Goal: Task Accomplishment & Management: Use online tool/utility

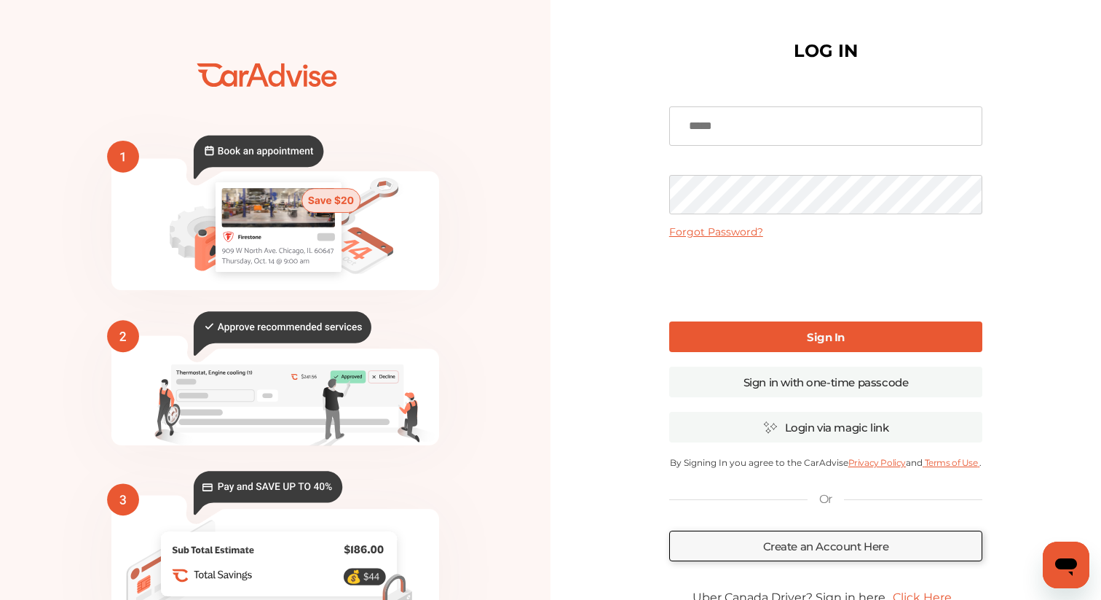
type input "**********"
click at [709, 329] on link "Sign In" at bounding box center [825, 336] width 313 height 31
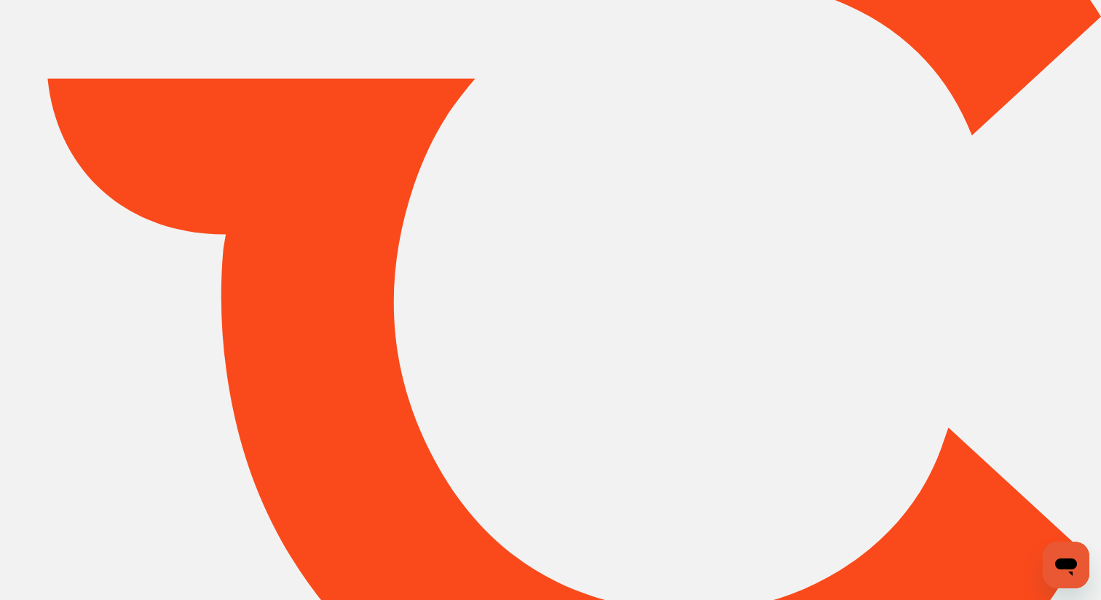
type input "*****"
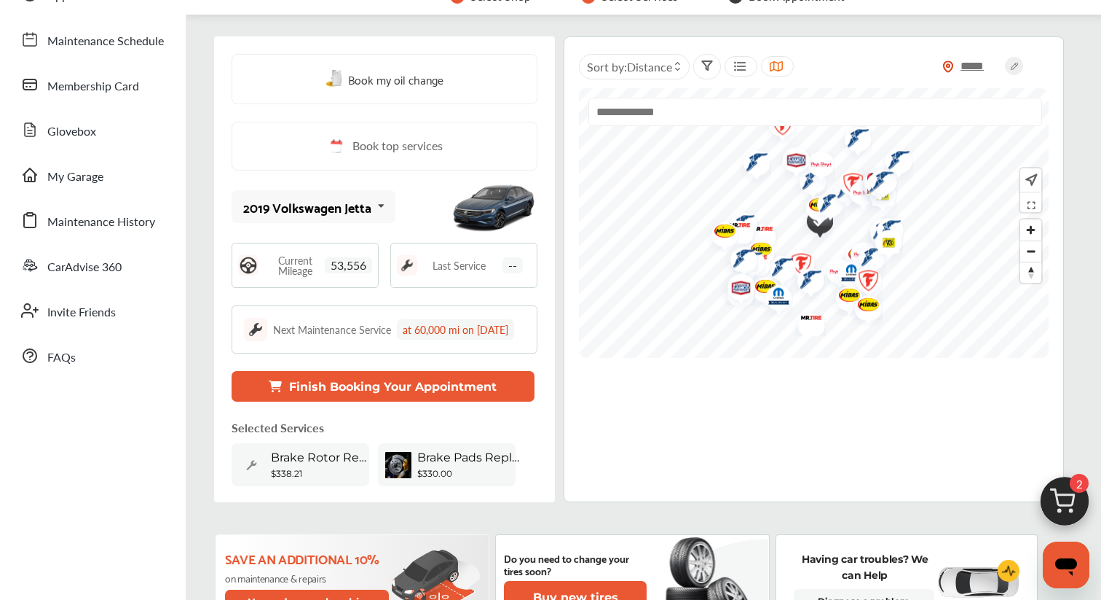
scroll to position [125, 0]
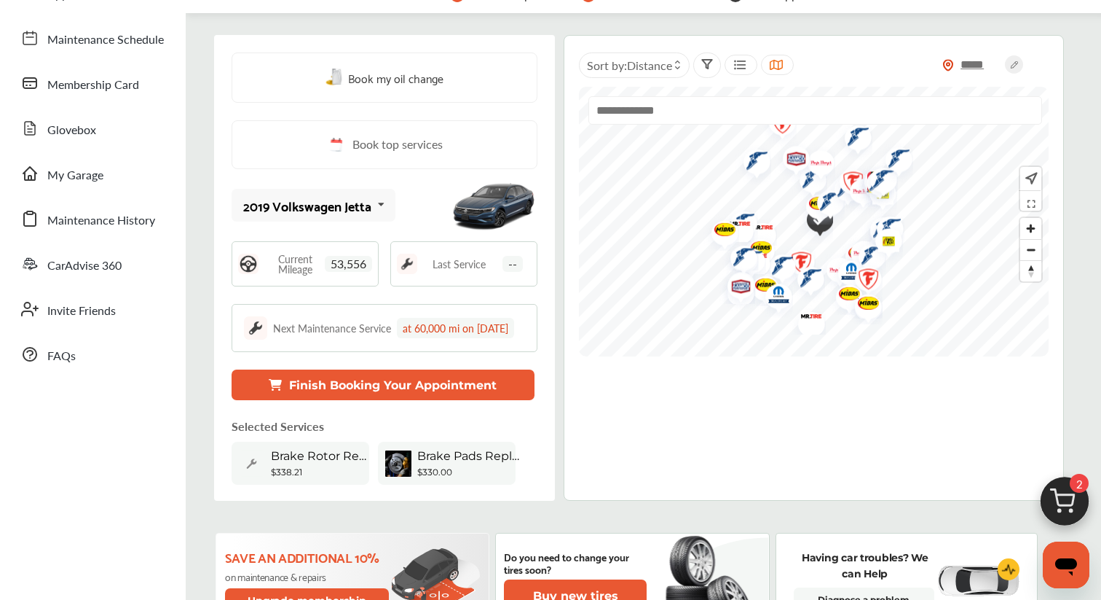
click at [334, 463] on span "Brake Rotor Replacement - Rear" at bounding box center [322, 456] width 102 height 14
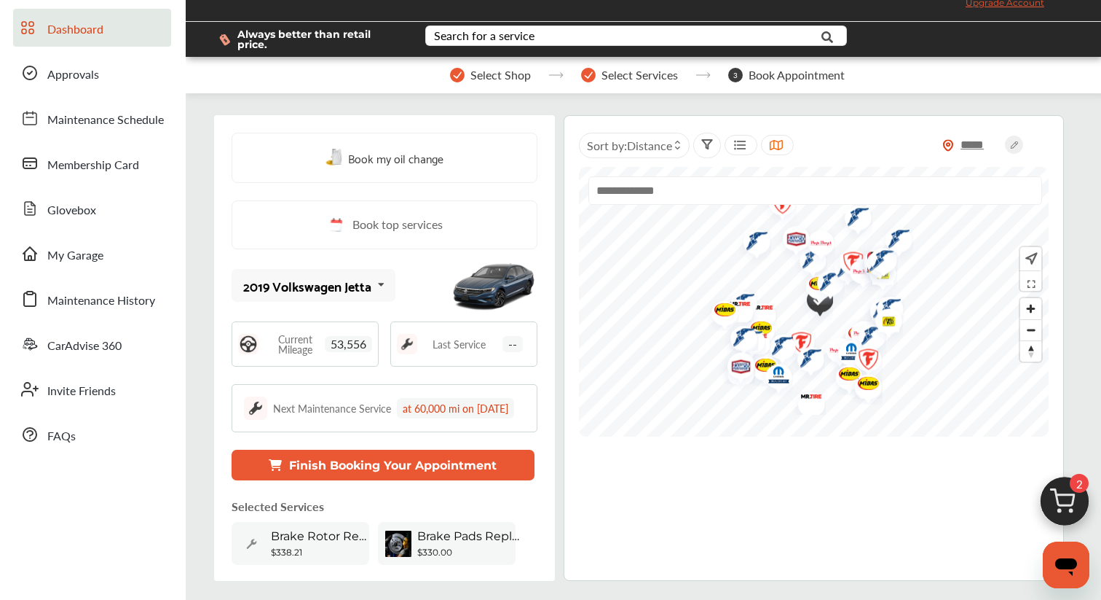
scroll to position [0, 0]
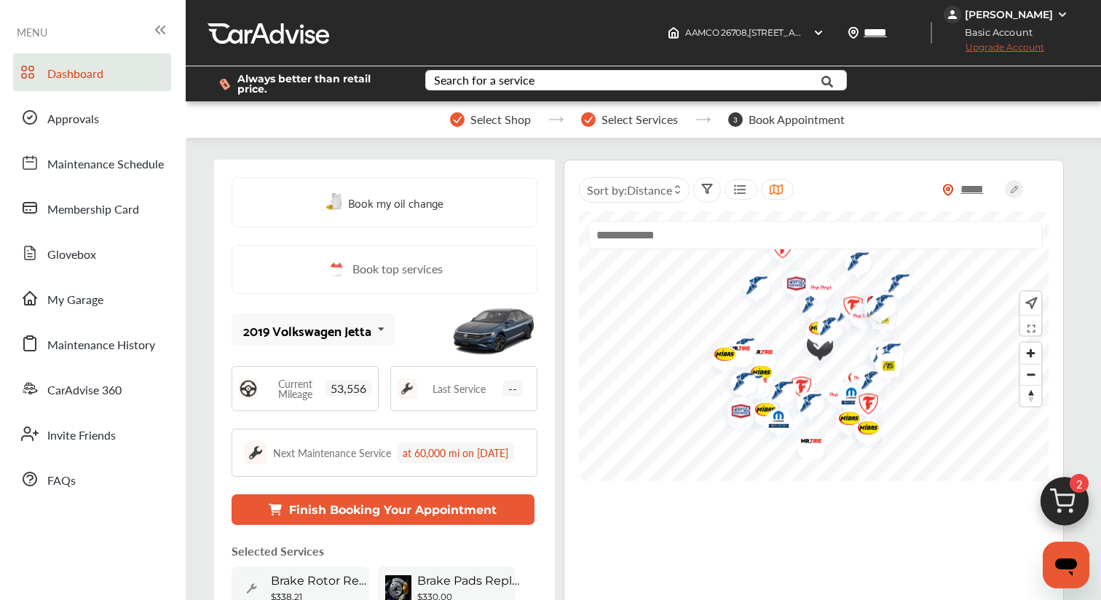
click at [1061, 498] on img at bounding box center [1065, 505] width 70 height 70
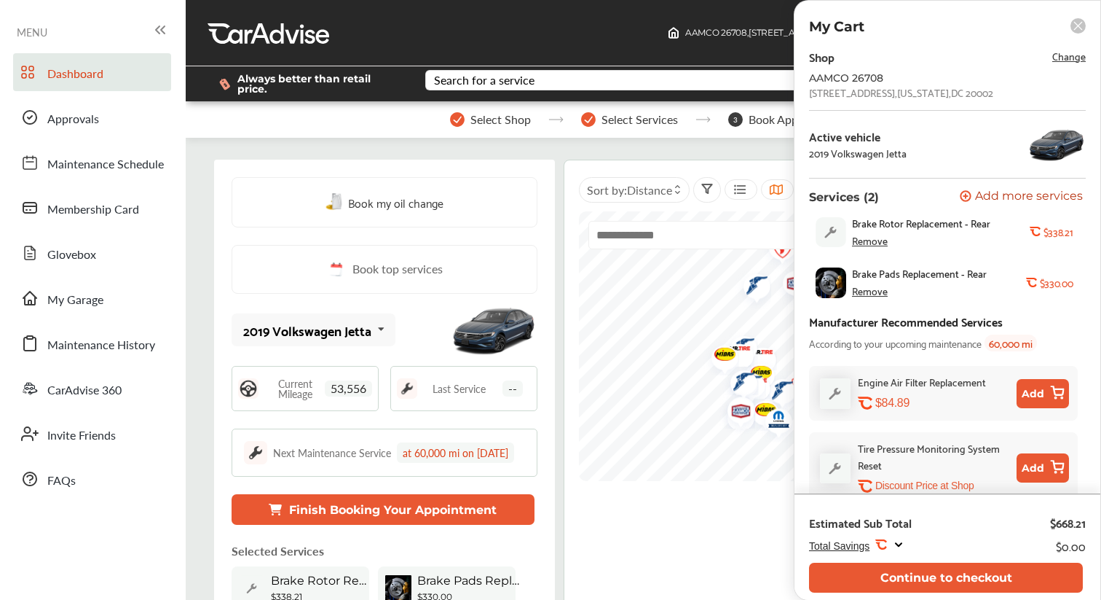
click at [857, 244] on div "Remove" at bounding box center [870, 241] width 36 height 12
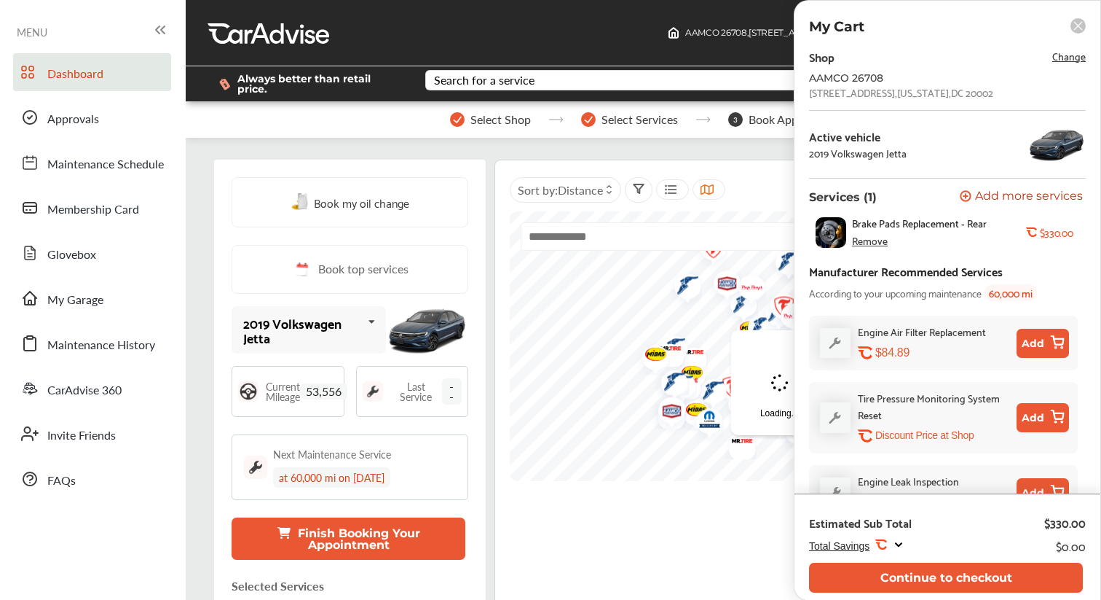
click at [871, 241] on div "Remove" at bounding box center [870, 241] width 36 height 12
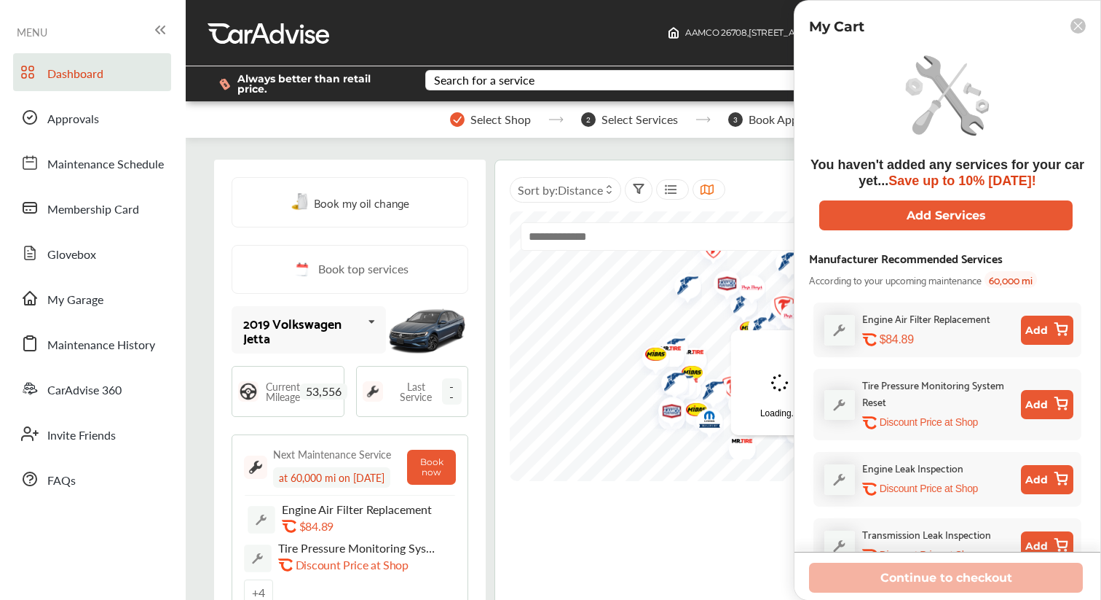
click at [1080, 24] on icon at bounding box center [1079, 26] width 8 height 8
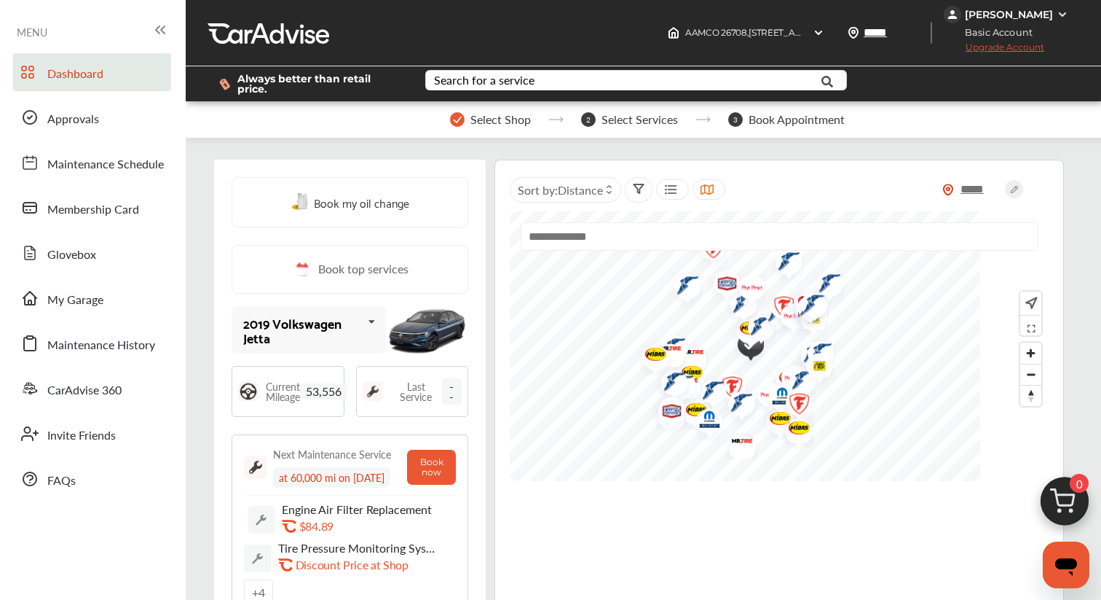
click at [335, 272] on link "Book top services" at bounding box center [350, 269] width 237 height 49
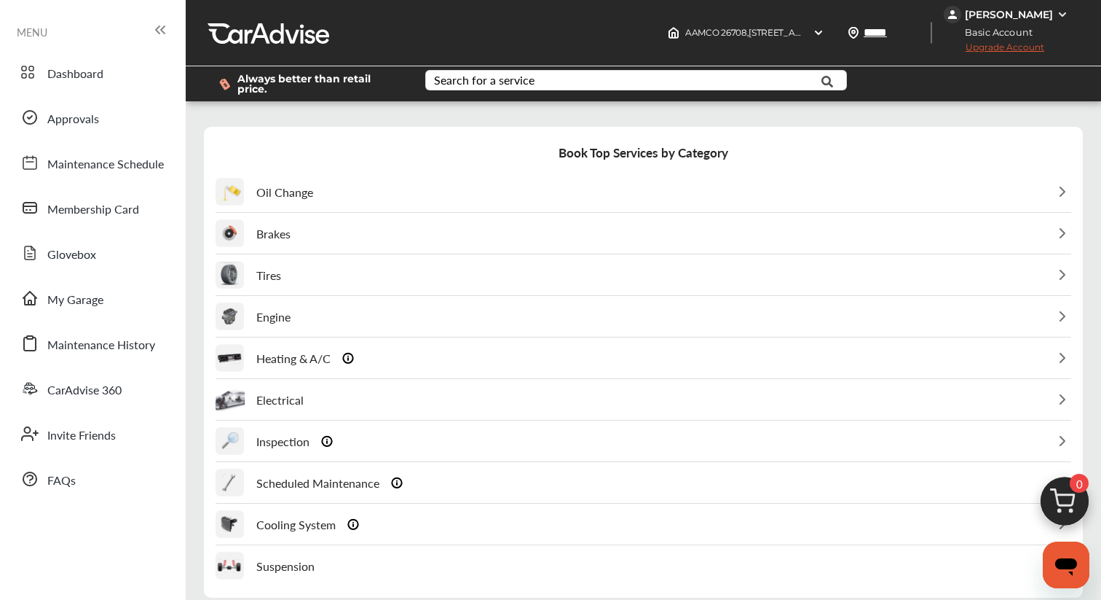
scroll to position [63, 0]
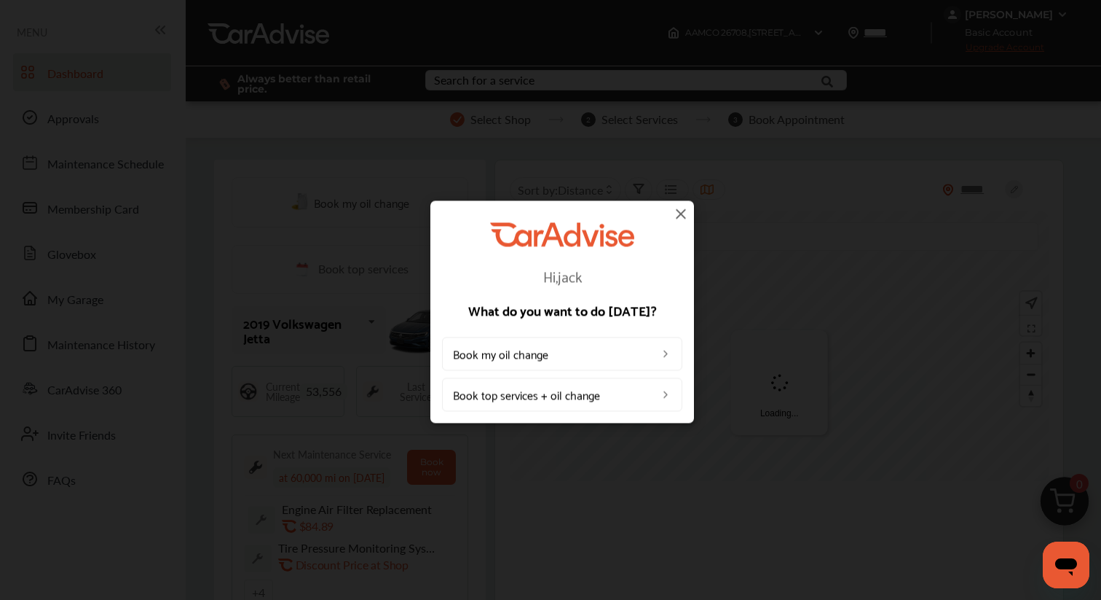
click at [677, 214] on img at bounding box center [680, 213] width 17 height 17
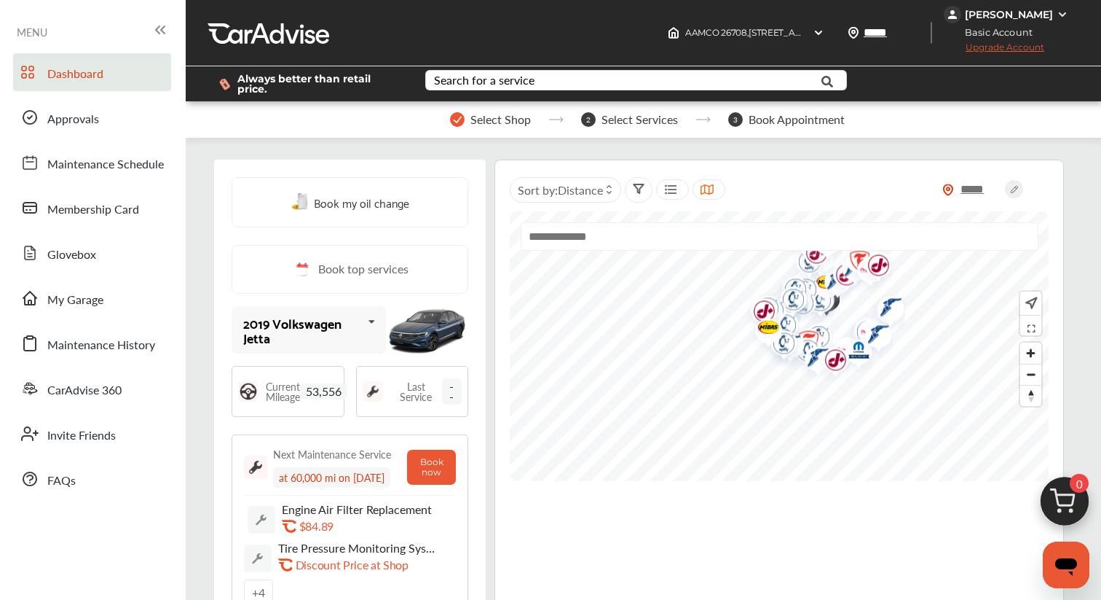
click at [280, 39] on div at bounding box center [269, 33] width 122 height 22
click at [245, 35] on div at bounding box center [269, 33] width 122 height 22
click at [113, 71] on link "Dashboard" at bounding box center [92, 72] width 158 height 38
